Goal: Transaction & Acquisition: Purchase product/service

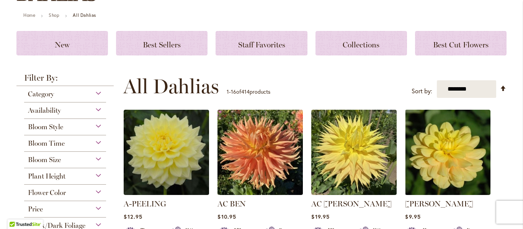
scroll to position [83, 0]
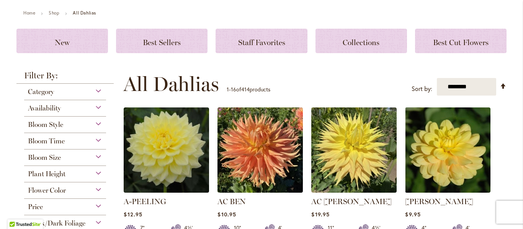
click at [93, 189] on div "Flower Color" at bounding box center [65, 189] width 82 height 12
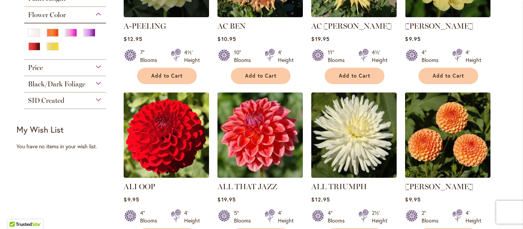
scroll to position [262, 0]
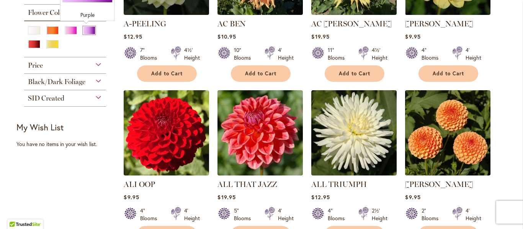
click at [83, 30] on div "Purple" at bounding box center [89, 30] width 12 height 8
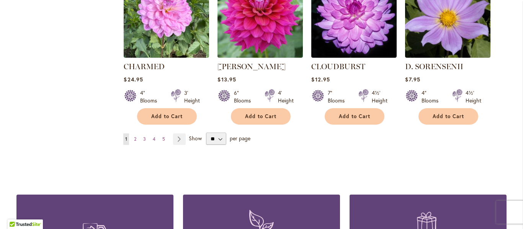
scroll to position [793, 0]
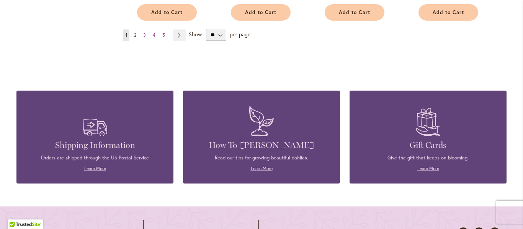
click at [132, 34] on link "Page 2" at bounding box center [135, 34] width 6 height 11
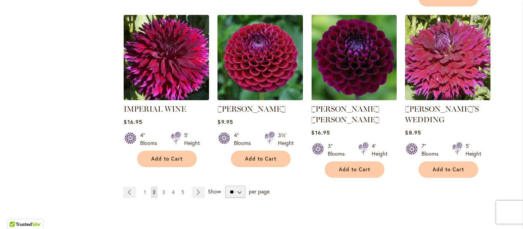
scroll to position [649, 0]
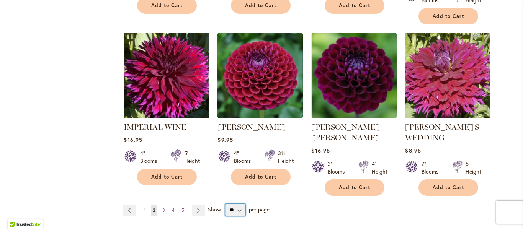
click at [239, 204] on select "** ** ** **" at bounding box center [235, 210] width 20 height 12
select select "**"
click at [225, 204] on select "** ** ** **" at bounding box center [235, 210] width 20 height 12
click at [162, 208] on span "3" at bounding box center [163, 211] width 3 height 6
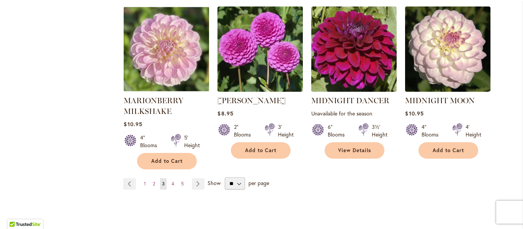
scroll to position [678, 0]
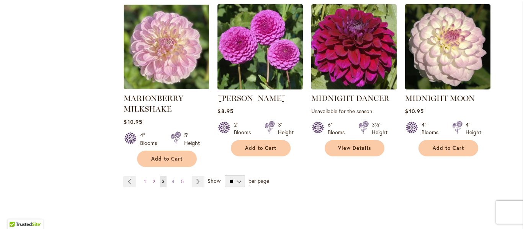
click at [170, 176] on link "Page 4" at bounding box center [173, 181] width 7 height 11
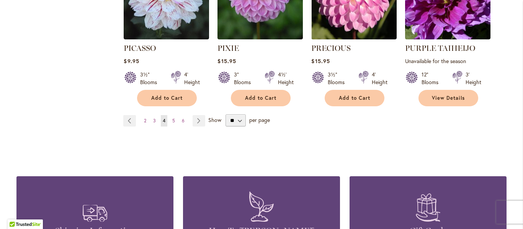
scroll to position [720, 0]
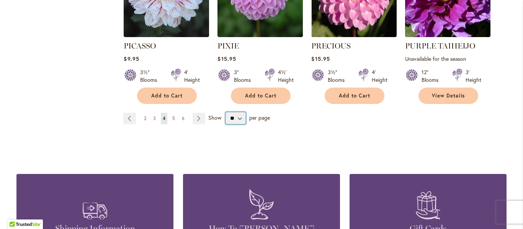
click at [228, 112] on select "** ** ** **" at bounding box center [236, 118] width 20 height 12
select select "**"
click at [226, 112] on select "** ** ** **" at bounding box center [236, 118] width 20 height 12
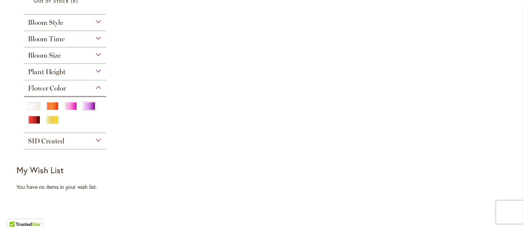
scroll to position [305, 0]
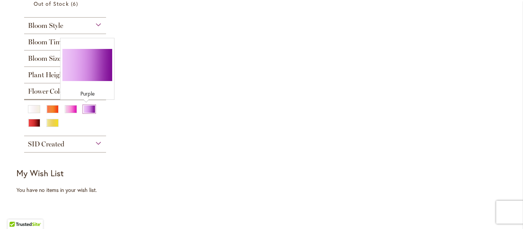
click at [83, 111] on div "Purple" at bounding box center [89, 109] width 12 height 8
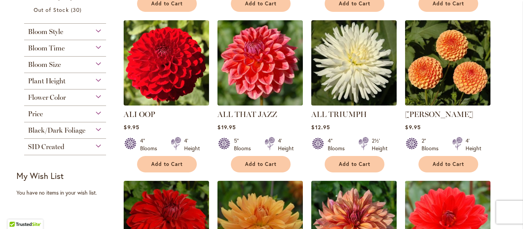
scroll to position [314, 0]
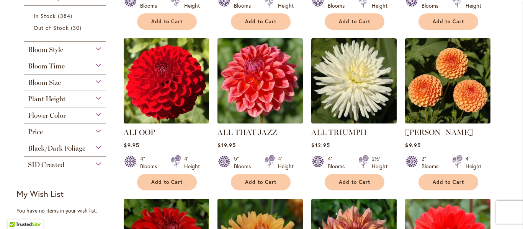
click at [47, 113] on span "Flower Color" at bounding box center [47, 115] width 38 height 8
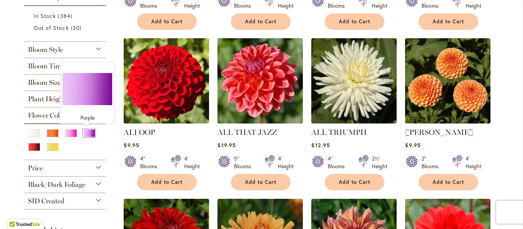
click at [83, 133] on div "Purple" at bounding box center [89, 133] width 12 height 8
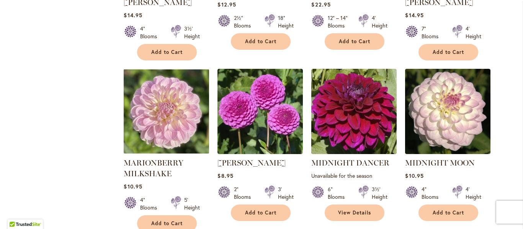
scroll to position [1941, 0]
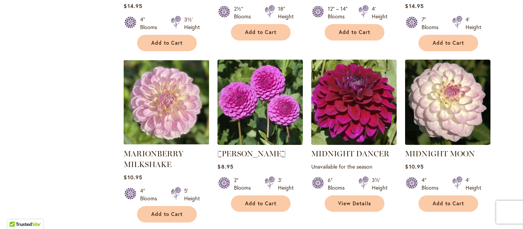
select select "**"
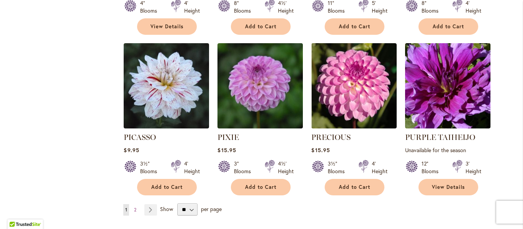
scroll to position [2628, 0]
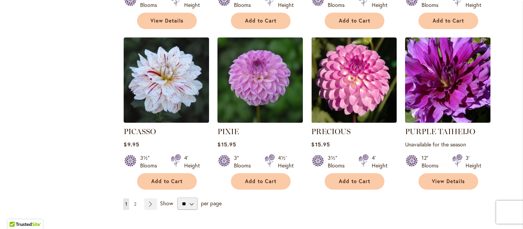
click at [134, 201] on span "2" at bounding box center [135, 204] width 2 height 6
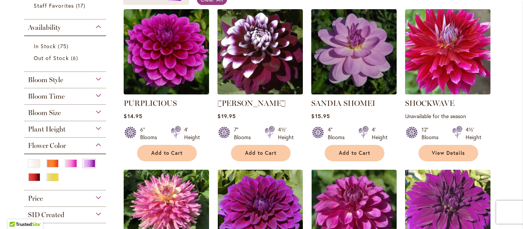
scroll to position [150, 0]
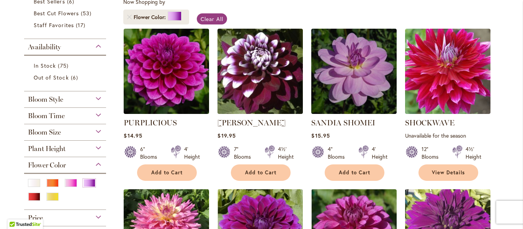
drag, startPoint x: 513, startPoint y: 26, endPoint x: 512, endPoint y: 17, distance: 9.2
drag, startPoint x: 523, startPoint y: 20, endPoint x: 523, endPoint y: 0, distance: 20.3
click at [523, 0] on body "Skip to Accessibility Information The store will not work correctly in the case…" at bounding box center [261, 114] width 523 height 229
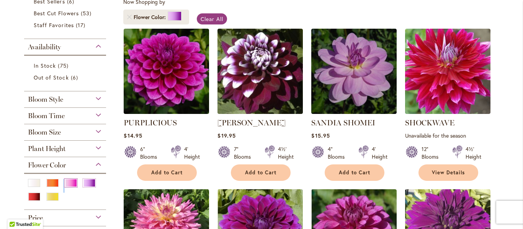
drag, startPoint x: 60, startPoint y: 177, endPoint x: 64, endPoint y: 180, distance: 4.9
click at [64, 180] on div at bounding box center [65, 189] width 82 height 33
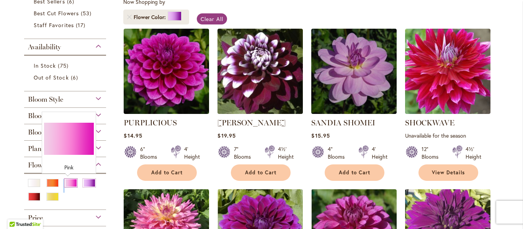
click at [67, 180] on div "Pink" at bounding box center [71, 183] width 12 height 8
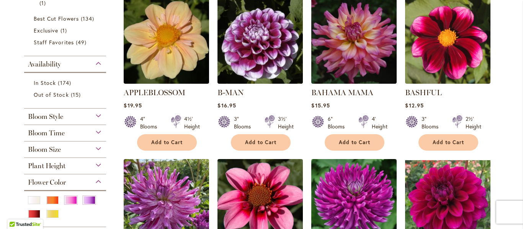
scroll to position [236, 0]
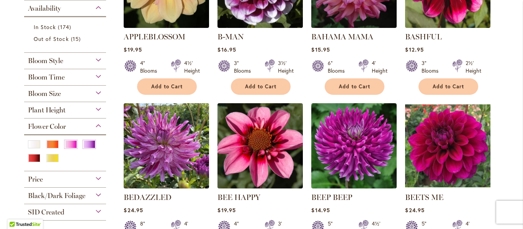
click at [68, 140] on form at bounding box center [65, 154] width 77 height 30
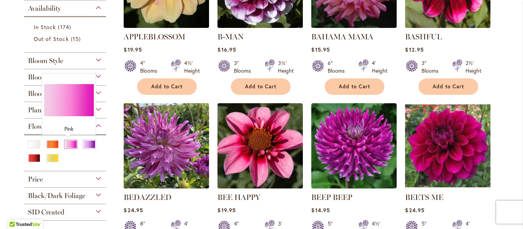
click at [65, 144] on div "Pink" at bounding box center [71, 145] width 12 height 8
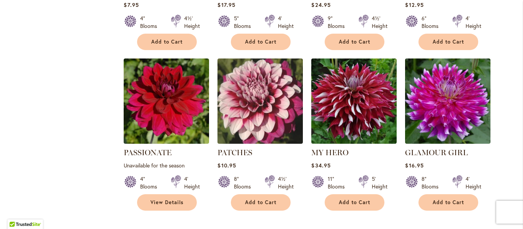
scroll to position [2599, 0]
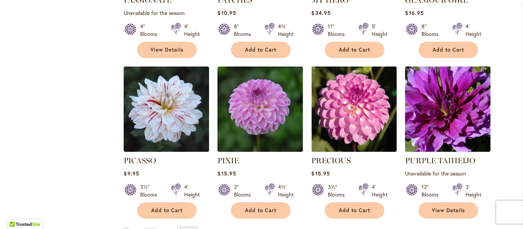
click at [134, 229] on span "2" at bounding box center [135, 234] width 2 height 6
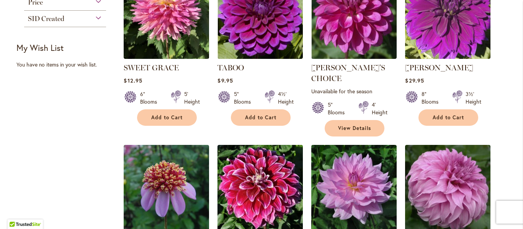
scroll to position [378, 0]
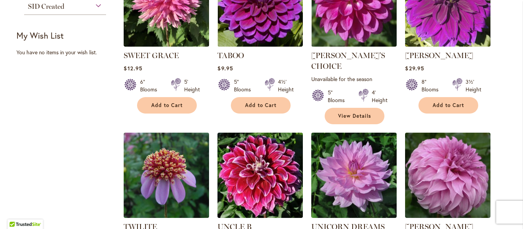
drag, startPoint x: 512, startPoint y: 74, endPoint x: 509, endPoint y: 85, distance: 12.5
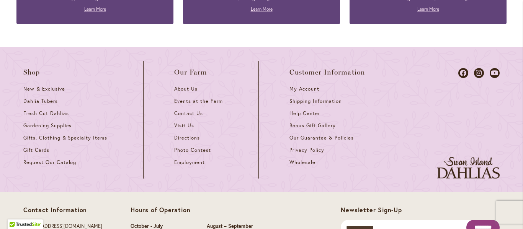
scroll to position [1153, 0]
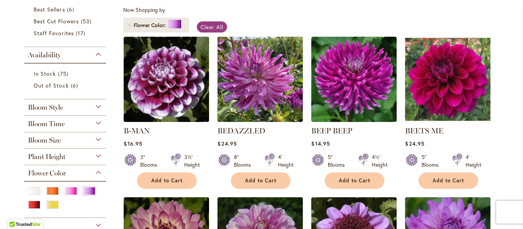
scroll to position [147, 0]
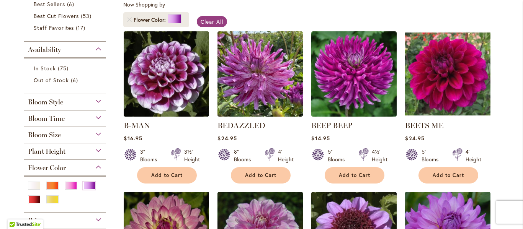
click at [62, 119] on div "Bloom Time" at bounding box center [65, 117] width 82 height 12
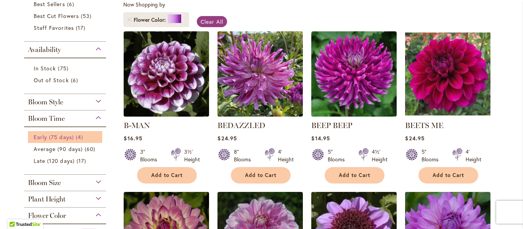
click at [55, 135] on span "Early (75 days)" at bounding box center [54, 137] width 40 height 7
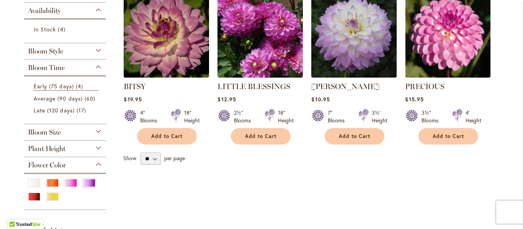
scroll to position [198, 0]
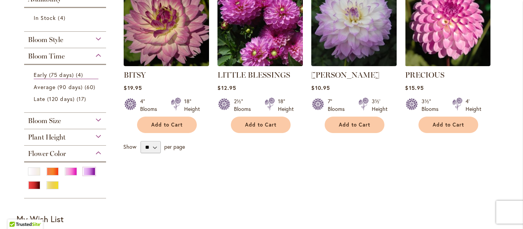
click at [97, 38] on div "Bloom Style" at bounding box center [65, 38] width 82 height 12
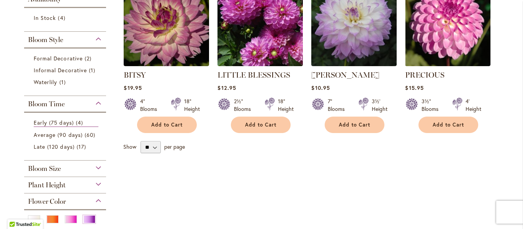
click at [92, 38] on div "Bloom Style" at bounding box center [65, 38] width 82 height 12
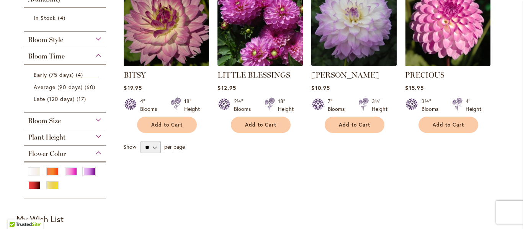
click at [92, 38] on div "Bloom Style" at bounding box center [65, 38] width 82 height 12
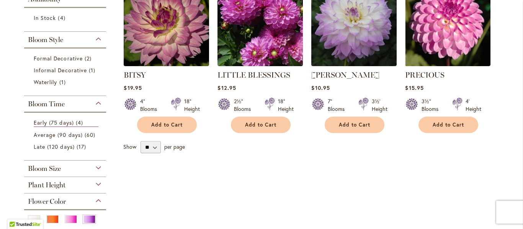
click at [95, 37] on div "Bloom Style" at bounding box center [65, 38] width 82 height 12
